Goal: Task Accomplishment & Management: Complete application form

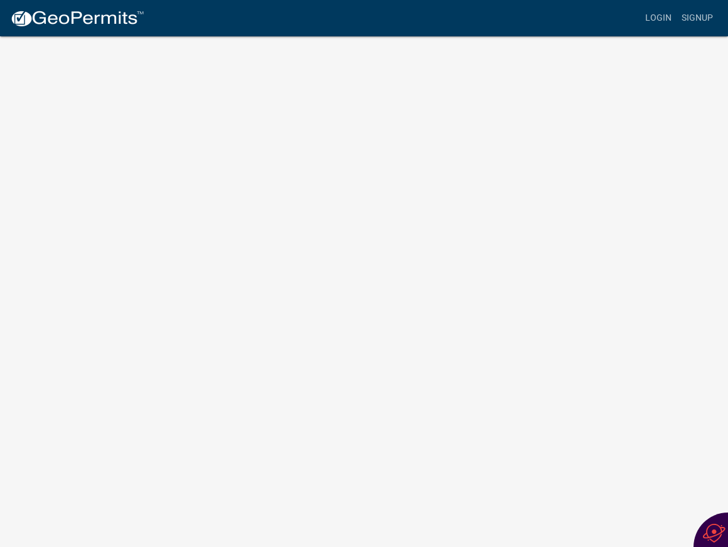
click at [196, 35] on nav "more_horiz Login Signup" at bounding box center [364, 18] width 728 height 36
drag, startPoint x: 196, startPoint y: 29, endPoint x: 211, endPoint y: 94, distance: 67.0
click at [196, 28] on div "Login Signup" at bounding box center [436, 18] width 564 height 24
click at [720, 536] on img at bounding box center [714, 533] width 23 height 19
click at [689, 93] on body "Internet Explorer does NOT work with GeoPermits. Get a new browser for more sec…" at bounding box center [364, 288] width 728 height 547
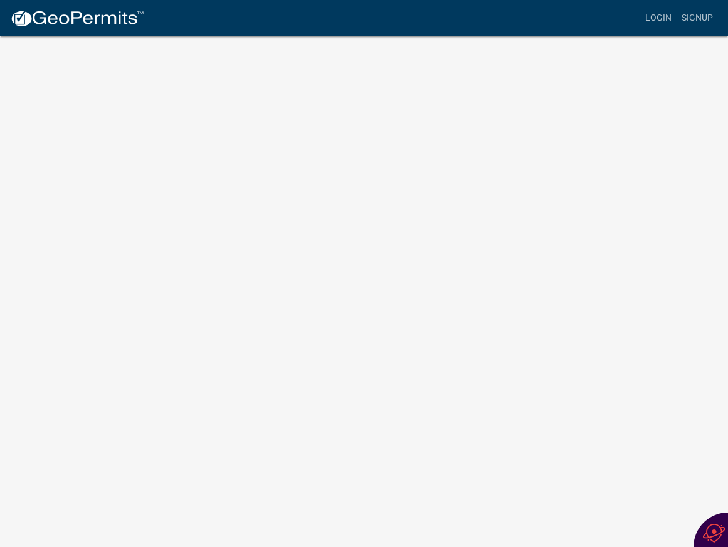
click at [548, 507] on body "Internet Explorer does NOT work with GeoPermits. Get a new browser for more sec…" at bounding box center [364, 288] width 728 height 547
click at [651, 17] on link "Login" at bounding box center [658, 18] width 36 height 24
